Goal: Information Seeking & Learning: Learn about a topic

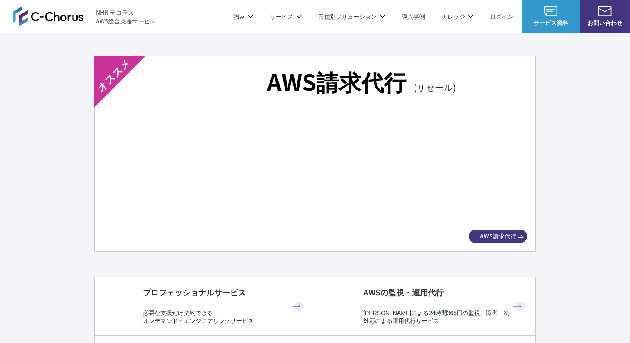
scroll to position [1475, 0]
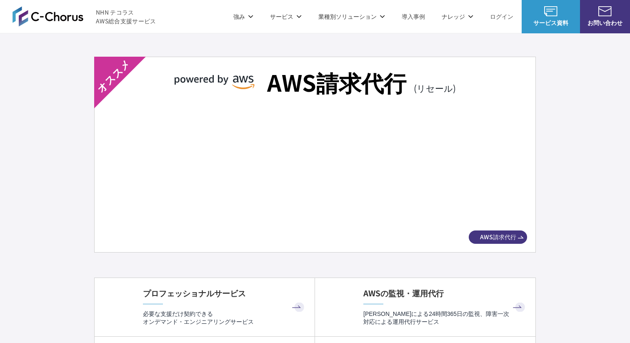
click at [298, 142] on img at bounding box center [315, 168] width 394 height 110
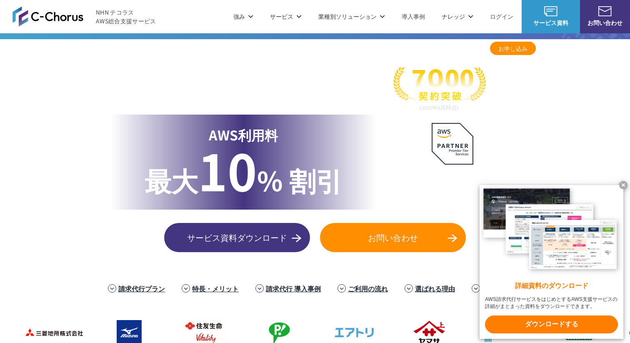
click at [171, 45] on link "AWS総合支援・リセール C-Chorus" at bounding box center [152, 45] width 78 height 7
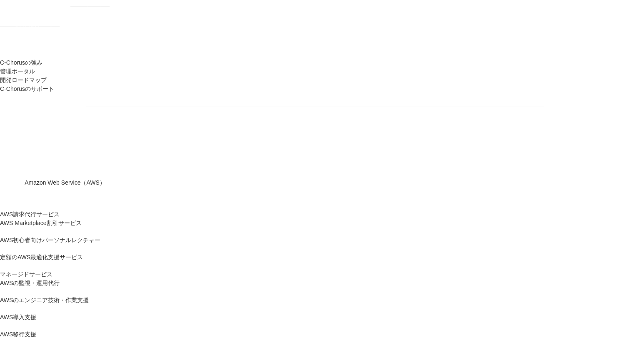
drag, startPoint x: 98, startPoint y: 157, endPoint x: 257, endPoint y: 192, distance: 161.9
copy h1 "AWS ジャーニーの 成功を実現"
drag, startPoint x: 98, startPoint y: 156, endPoint x: 251, endPoint y: 191, distance: 156.4
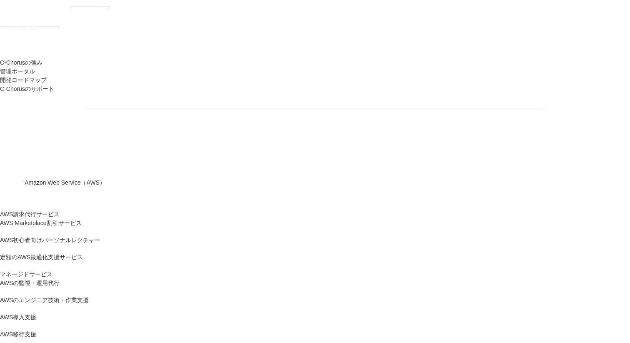
copy h1 "AWS ジャーニーの 成功を実現"
drag, startPoint x: 264, startPoint y: 190, endPoint x: 100, endPoint y: 165, distance: 165.5
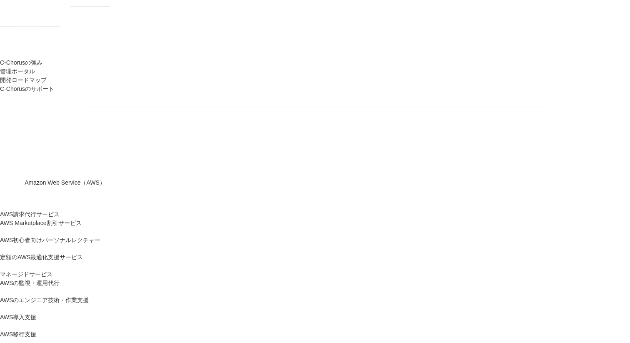
copy h1 "AWS ジャーニーの 成功を実現"
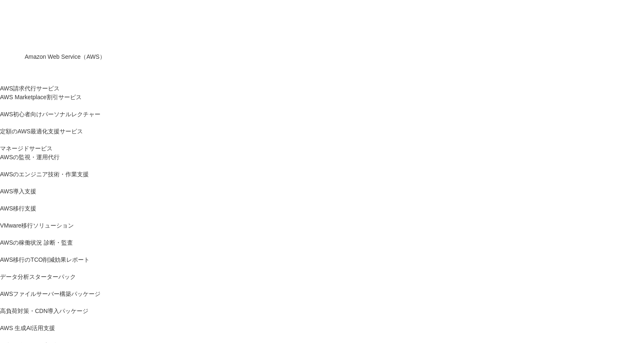
scroll to position [106, 0]
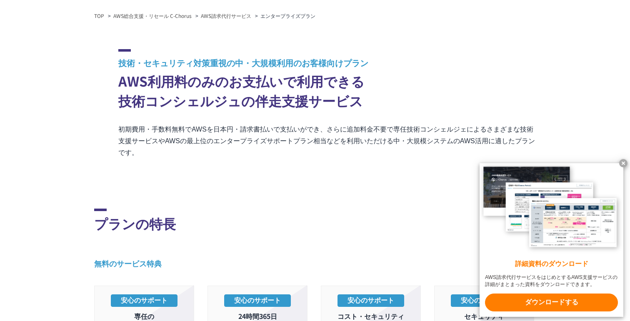
scroll to position [118, 0]
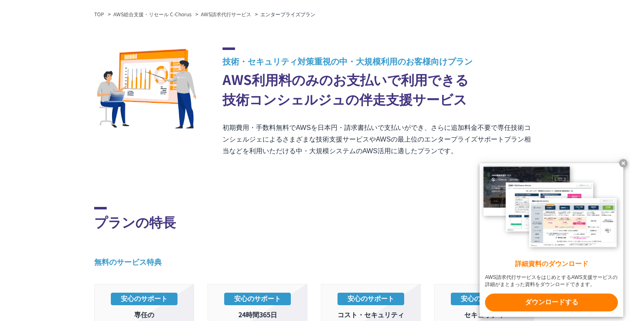
click at [308, 127] on p "初期費用・手数料無料でAWSを日本円・請求書払いで支払いができ、さらに追加料金不要で専任技術コンシェルジェによるさまざまな技術支援サービスやAWSの最上位のエ…" at bounding box center [378, 139] width 313 height 35
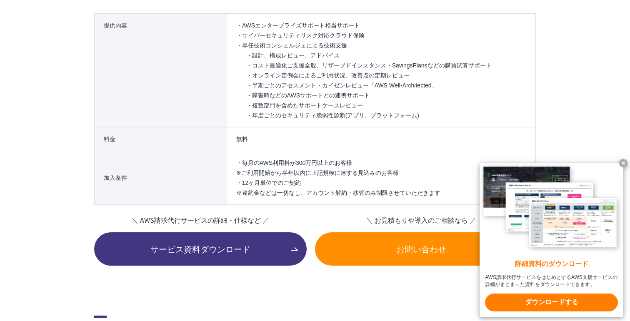
scroll to position [1063, 0]
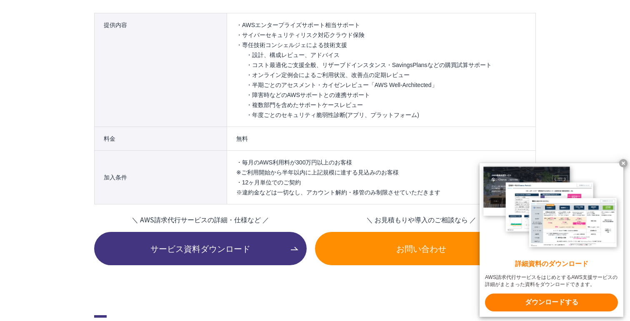
click at [305, 162] on li "・毎月のAWS利用料が300万円以上のお客様 ※ご利用開始から半年以内に上記規模に達する見込みのお客様" at bounding box center [381, 167] width 290 height 20
click at [342, 174] on li "・毎月のAWS利用料が300万円以上のお客様 ※ご利用開始から半年以内に上記規模に達する見込みのお客様" at bounding box center [381, 167] width 290 height 20
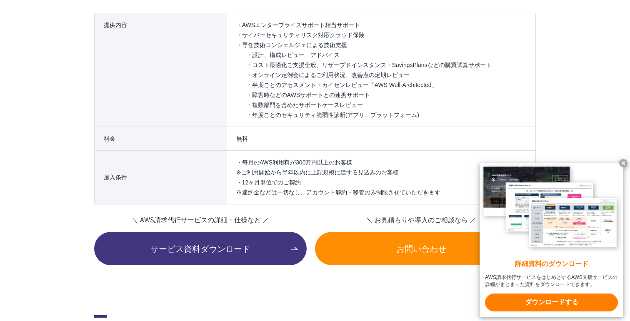
click at [342, 174] on li "・毎月のAWS利用料が300万円以上のお客様 ※ご利用開始から半年以内に上記規模に達する見込みのお客様" at bounding box center [381, 167] width 290 height 20
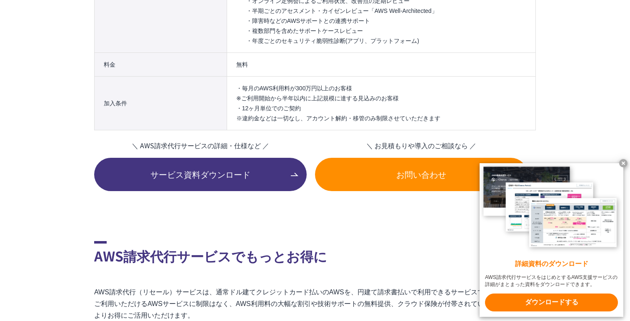
scroll to position [1138, 0]
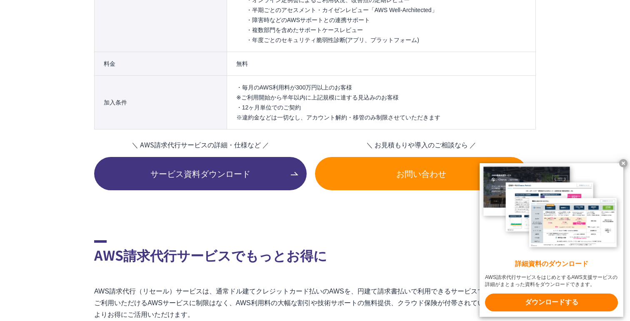
drag, startPoint x: 306, startPoint y: 117, endPoint x: 405, endPoint y: 113, distance: 98.3
click at [405, 113] on li "・12ヶ月単位でのご契約 ※違約金などは一切なし、アカウント解約・移管のみ制限させていただきます" at bounding box center [381, 112] width 290 height 20
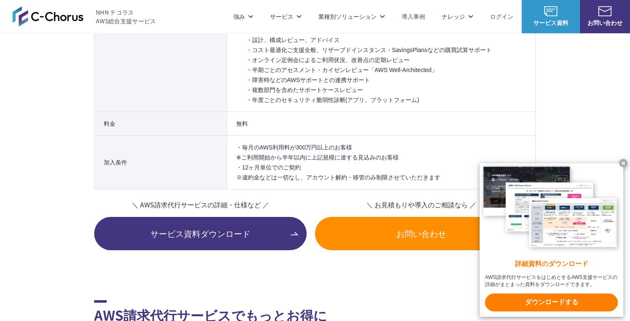
scroll to position [1068, 0]
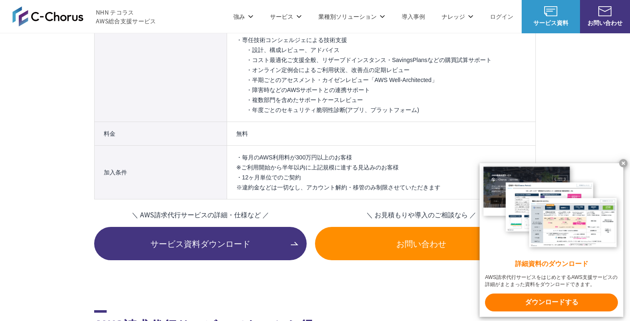
click at [321, 166] on li "・毎月のAWS利用料が300万円以上のお客様 ※ご利用開始から半年以内に上記規模に達する見込みのお客様" at bounding box center [381, 162] width 290 height 20
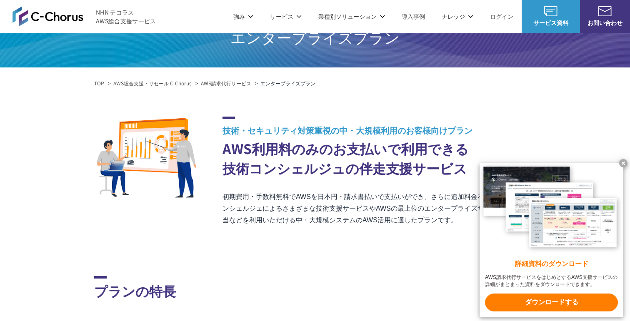
scroll to position [0, 0]
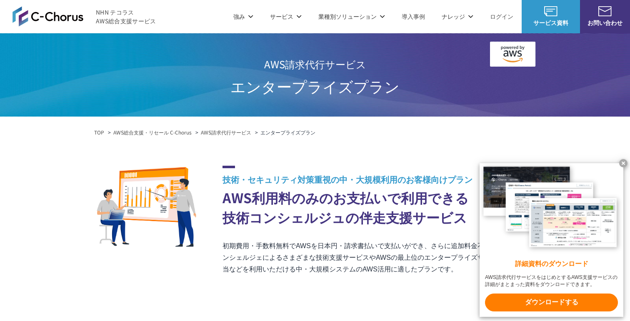
click at [624, 161] on x-t at bounding box center [623, 163] width 8 height 8
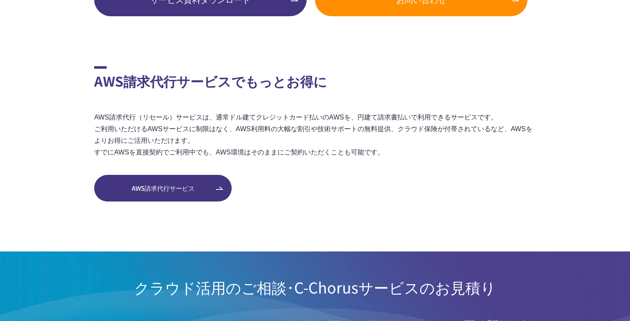
scroll to position [1317, 0]
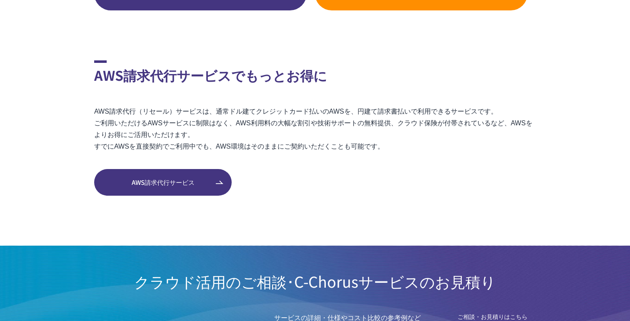
click at [479, 146] on p "AWS請求代行（リセール）サービスは、通常ドル建てクレジットカード払いのAWSを、円建て請求書払いで利用できるサービスです。 ご利用いただけるAWSサービスに…" at bounding box center [314, 129] width 441 height 47
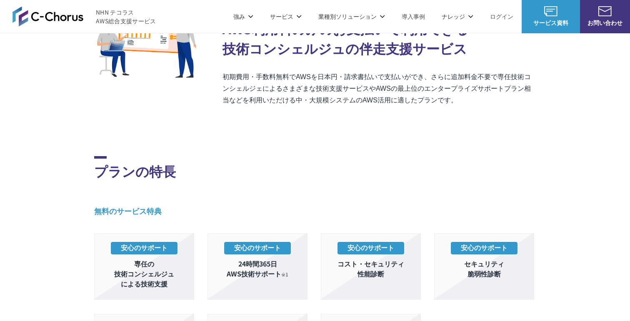
scroll to position [169, 0]
